Goal: Find specific page/section: Find specific page/section

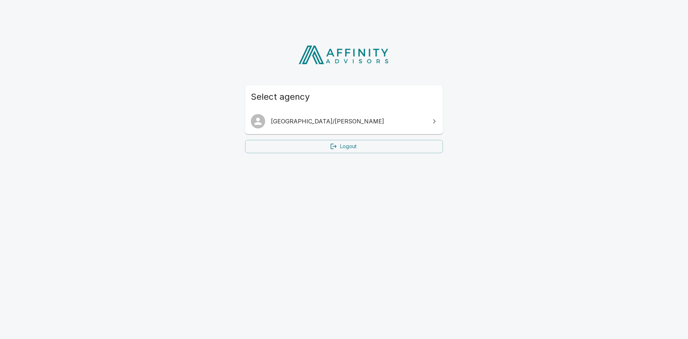
click at [401, 132] on ul "[GEOGRAPHIC_DATA]/[PERSON_NAME]" at bounding box center [344, 121] width 198 height 26
click at [400, 127] on link "[GEOGRAPHIC_DATA]/[PERSON_NAME]" at bounding box center [344, 121] width 198 height 20
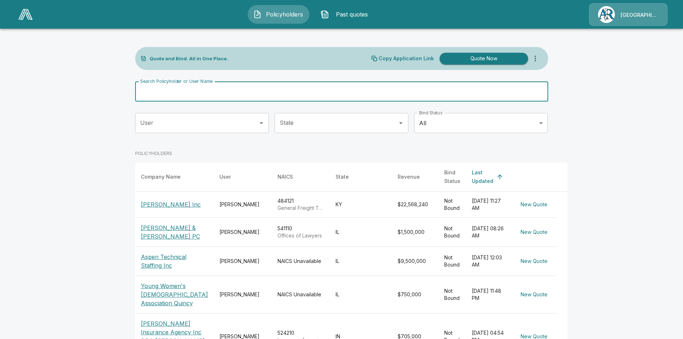
click at [262, 98] on input "Search Policyholder or User Name" at bounding box center [337, 91] width 405 height 20
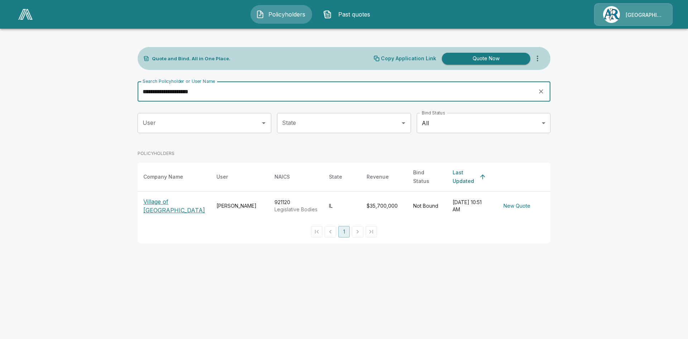
type input "**********"
click at [179, 197] on p "Village of round lake" at bounding box center [174, 205] width 62 height 17
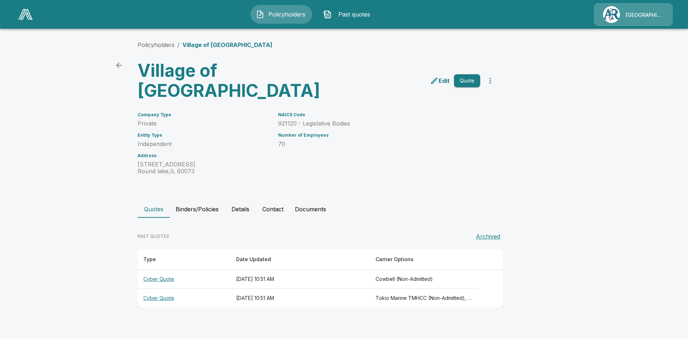
click at [162, 289] on th "Cyber Quote" at bounding box center [184, 298] width 93 height 19
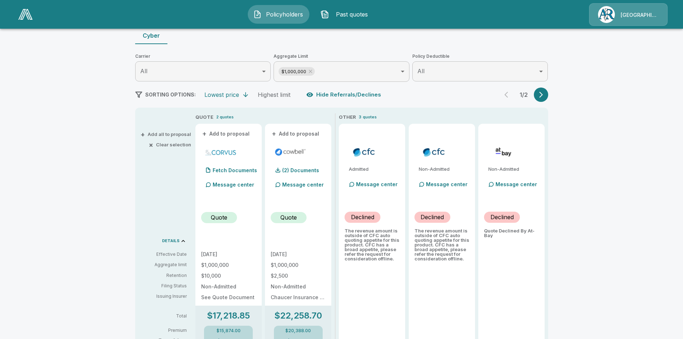
scroll to position [72, 0]
click at [545, 94] on icon "button" at bounding box center [540, 94] width 7 height 7
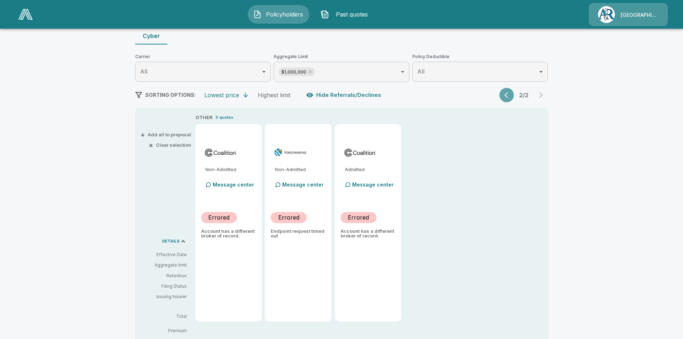
click at [504, 99] on button "button" at bounding box center [506, 95] width 14 height 14
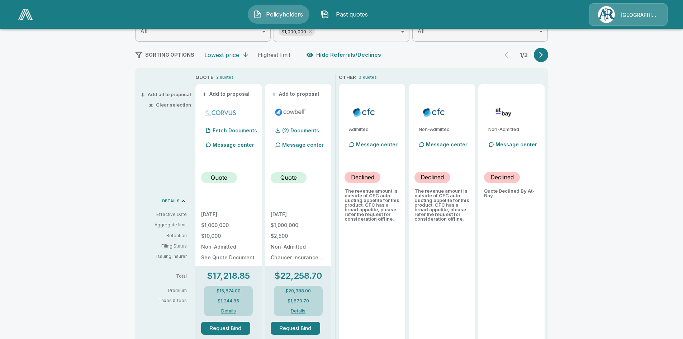
scroll to position [108, 0]
